Goal: Check status: Check status

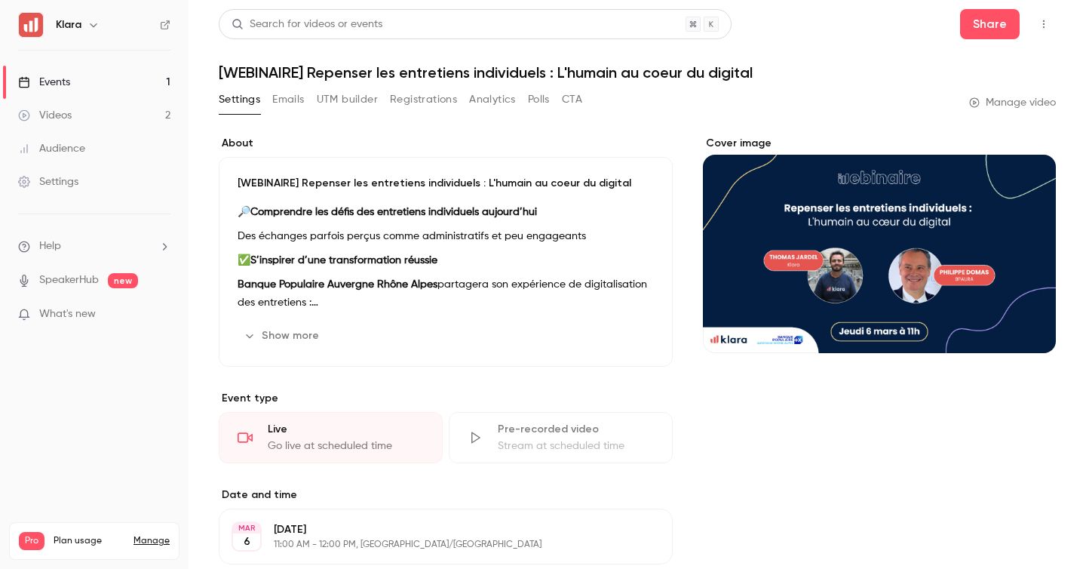
click at [139, 84] on link "Events 1" at bounding box center [94, 82] width 189 height 33
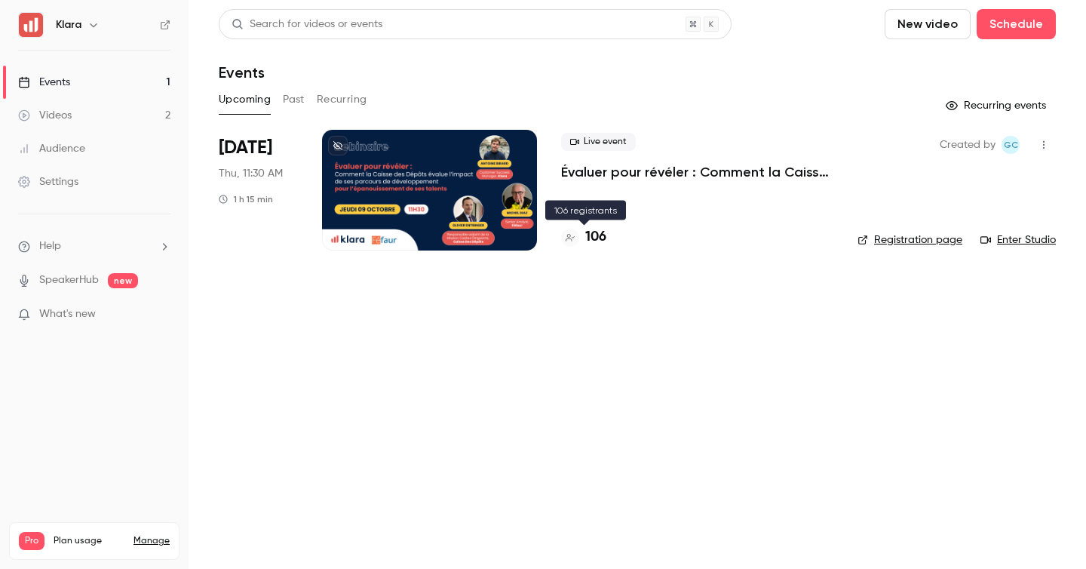
click at [592, 235] on h4 "106" at bounding box center [595, 237] width 21 height 20
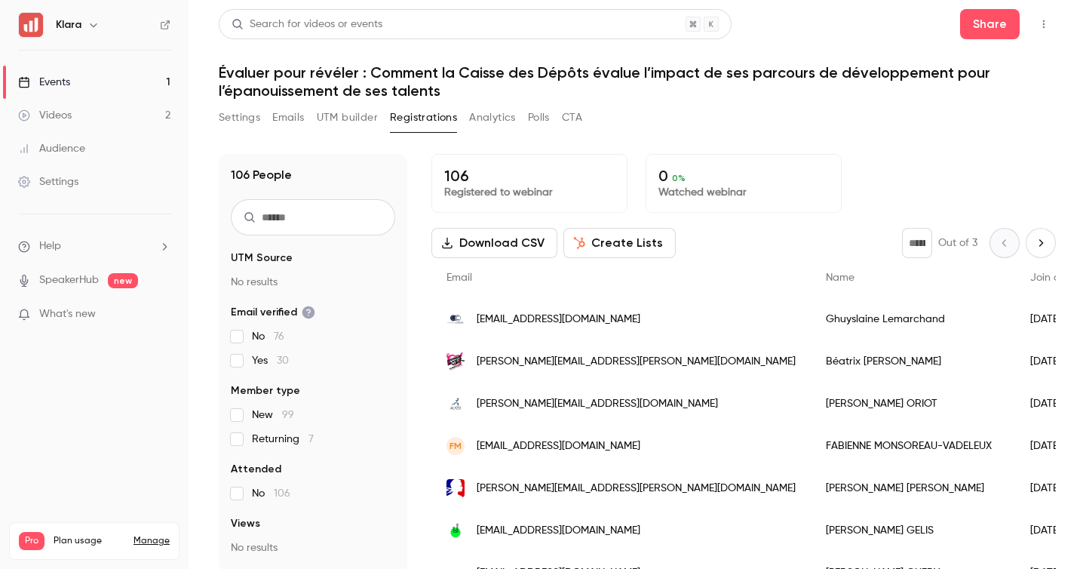
click at [405, 121] on button "Registrations" at bounding box center [423, 118] width 67 height 24
